Goal: Navigation & Orientation: Understand site structure

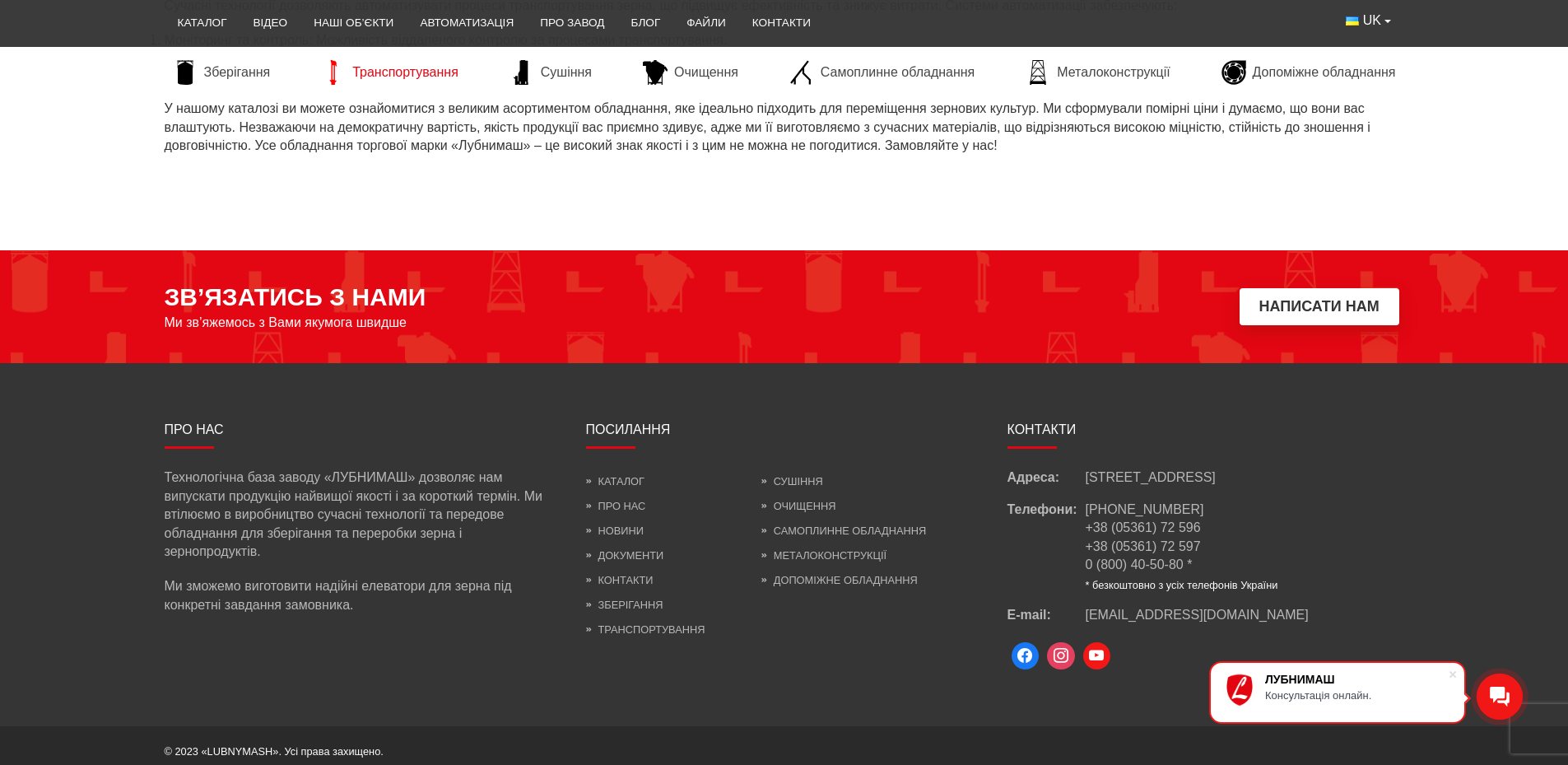
scroll to position [2388, 0]
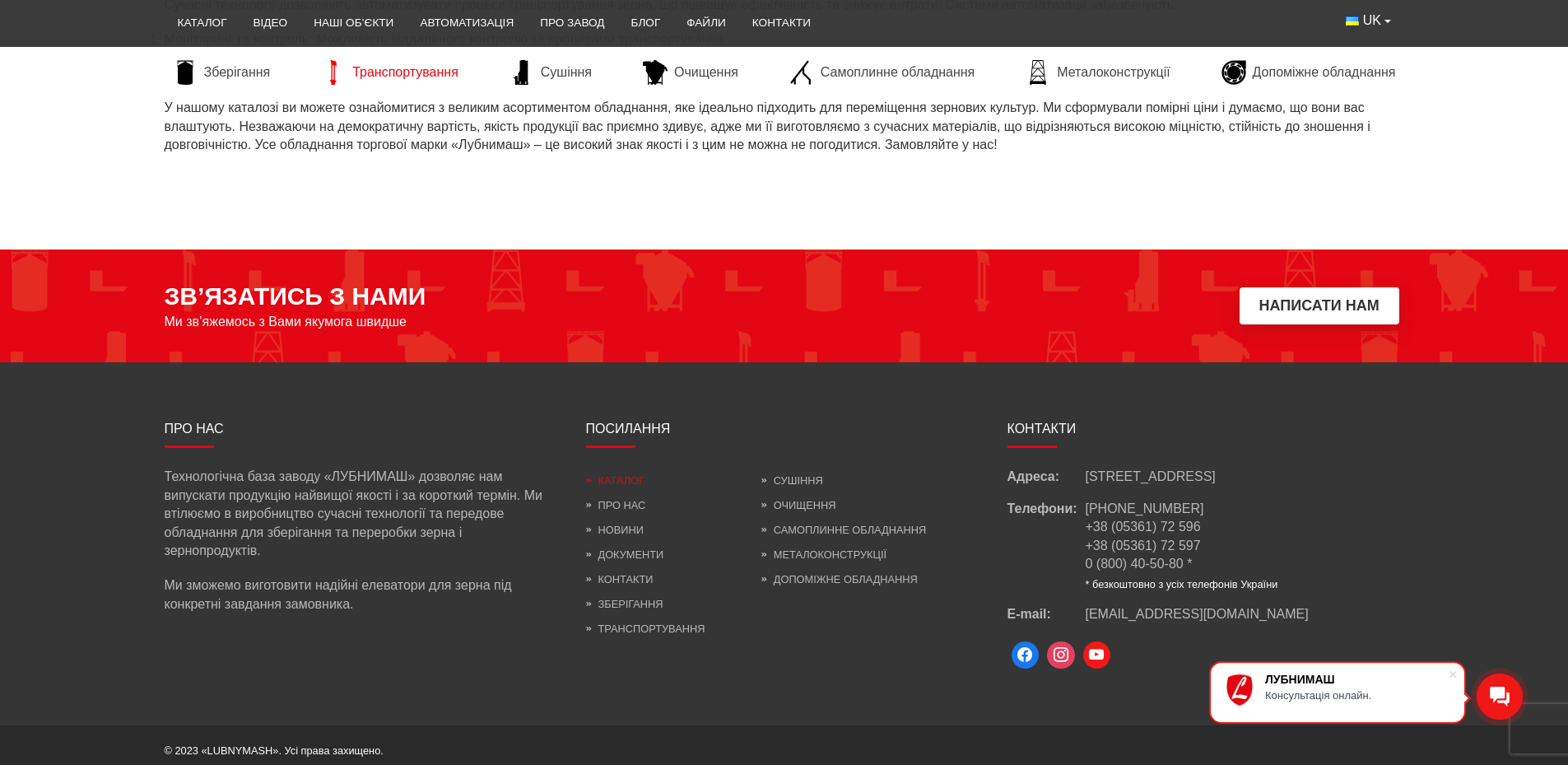
click at [609, 480] on link "Каталог" at bounding box center [615, 480] width 58 height 12
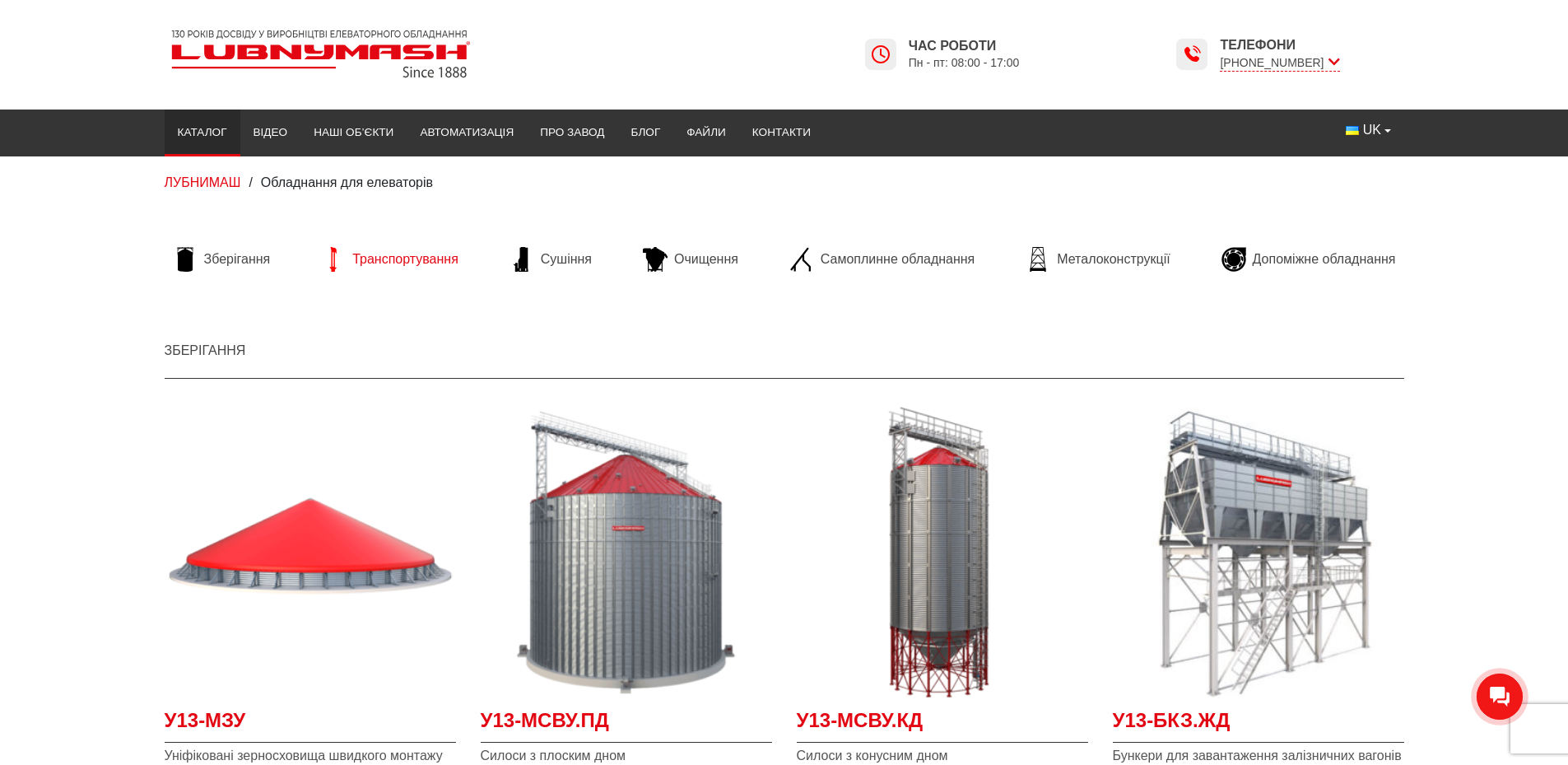
click at [364, 263] on span "Транспортування" at bounding box center [404, 260] width 106 height 18
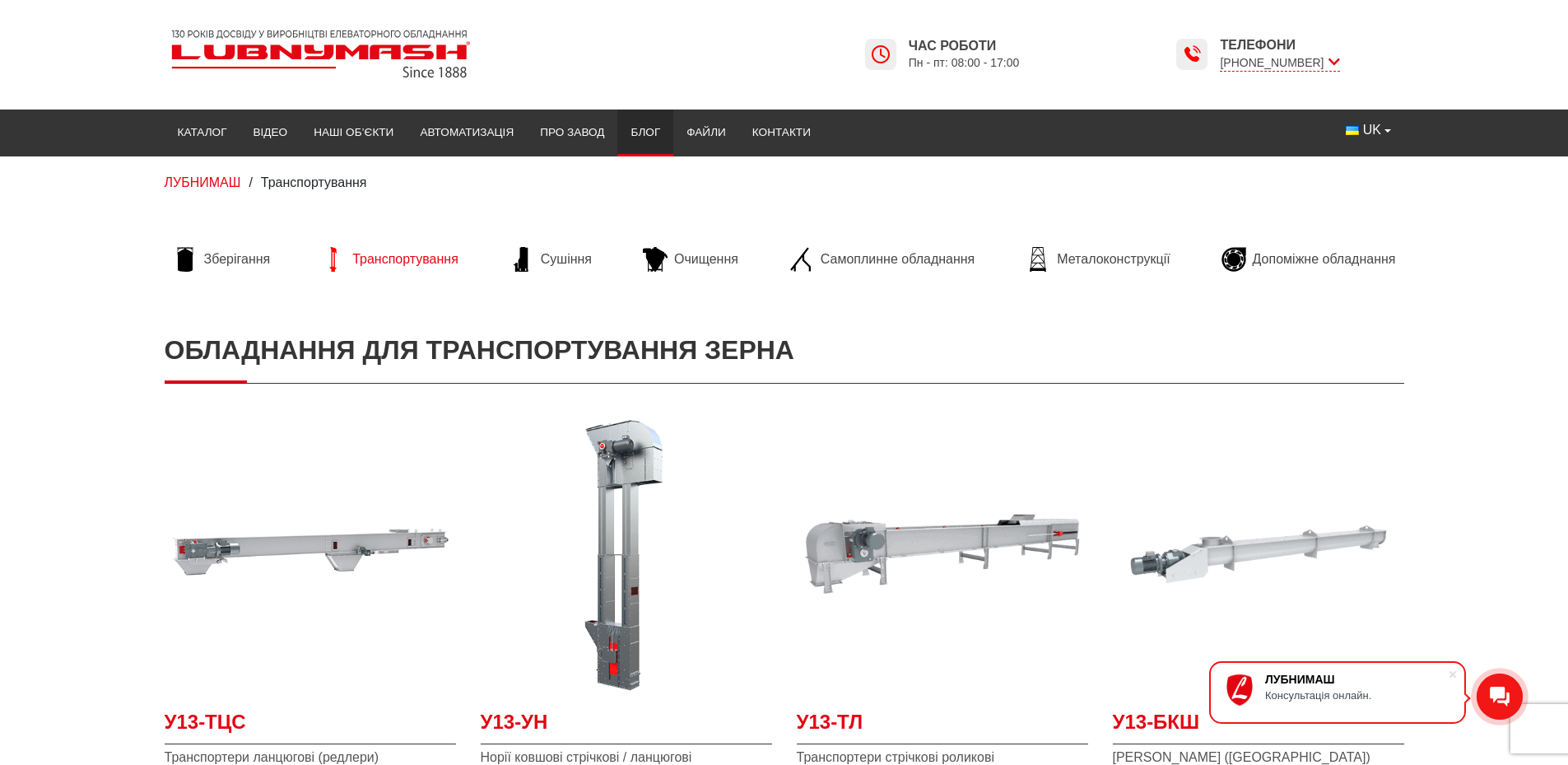
click at [635, 128] on link "Блог" at bounding box center [645, 132] width 56 height 36
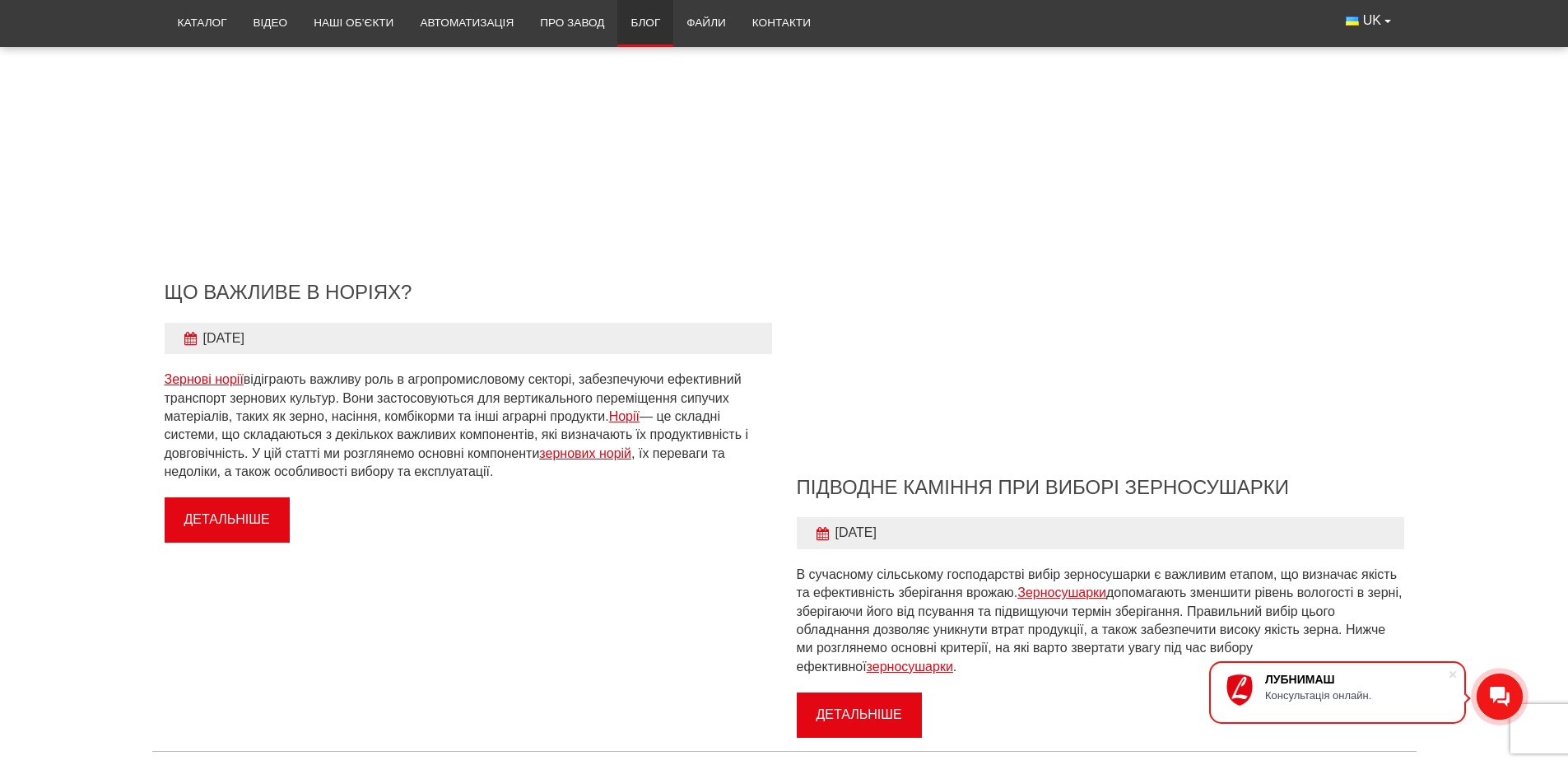
scroll to position [1565, 0]
